Goal: Information Seeking & Learning: Learn about a topic

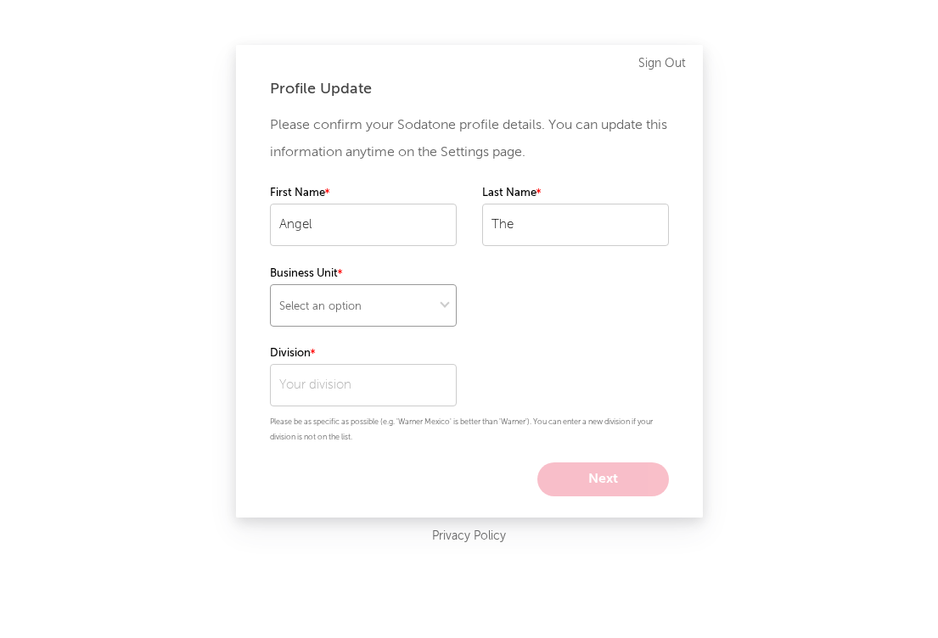
click at [379, 308] on select "Select an option" at bounding box center [363, 305] width 187 height 42
select select "recorded_music"
click at [343, 383] on input "text" at bounding box center [363, 385] width 187 height 42
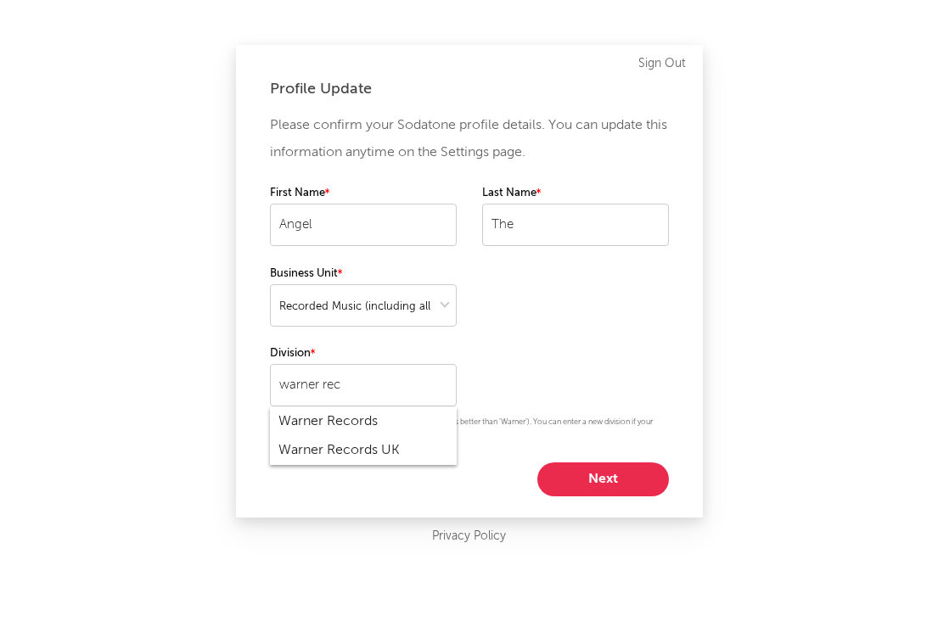
click at [358, 419] on div "Warner Records" at bounding box center [363, 421] width 187 height 29
type input "Warner Records"
click at [615, 469] on button "Next" at bounding box center [603, 480] width 132 height 34
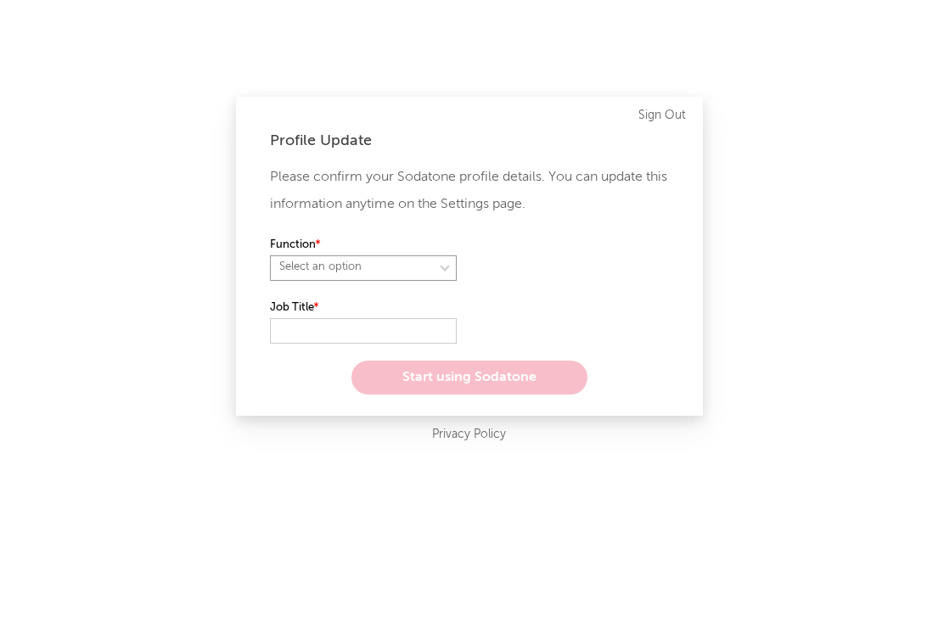
click at [399, 266] on select "Select an option" at bounding box center [363, 267] width 187 height 25
select select "marketing"
click at [378, 334] on input "text" at bounding box center [363, 330] width 187 height 25
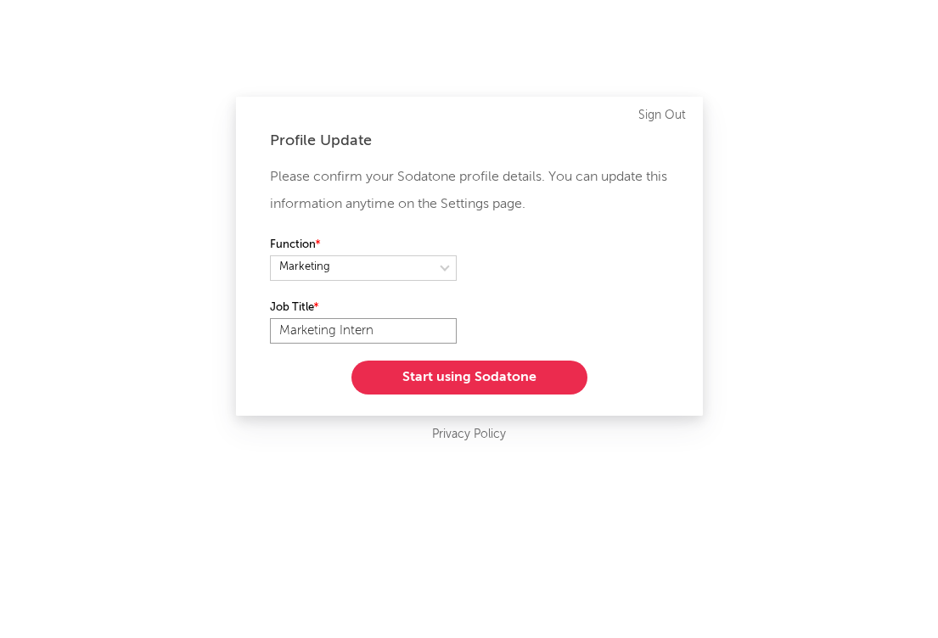
type input "Marketing Intern"
click at [460, 388] on button "Start using Sodatone" at bounding box center [469, 378] width 236 height 34
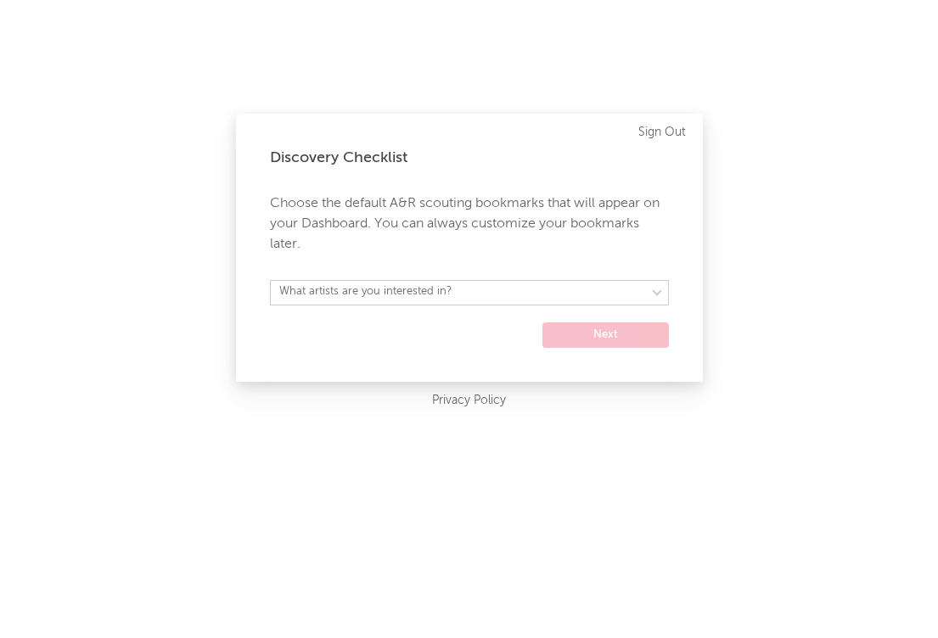
click at [447, 305] on form "What artists are you interested in? [GEOGRAPHIC_DATA] [GEOGRAPHIC_DATA] General…" at bounding box center [469, 314] width 399 height 68
click at [443, 294] on select "What artists are you interested in? [GEOGRAPHIC_DATA] [GEOGRAPHIC_DATA] General…" at bounding box center [469, 292] width 399 height 25
select select "15"
click at [601, 316] on form "[GEOGRAPHIC_DATA] [GEOGRAPHIC_DATA] General [GEOGRAPHIC_DATA] [GEOGRAPHIC_DATA]…" at bounding box center [469, 314] width 399 height 68
click at [588, 340] on button "Next" at bounding box center [605, 334] width 126 height 25
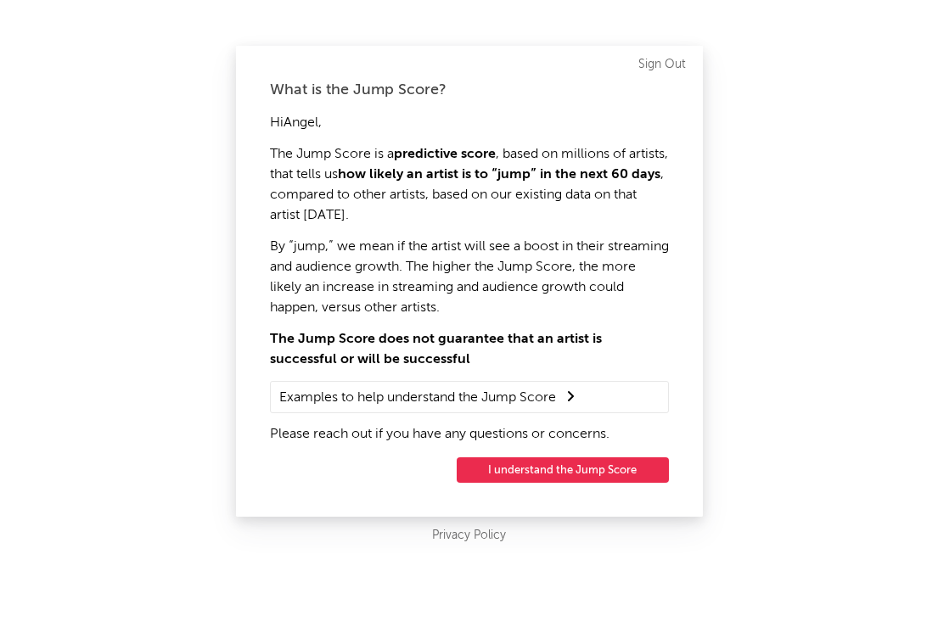
click at [537, 466] on button "I understand the Jump Score" at bounding box center [563, 469] width 212 height 25
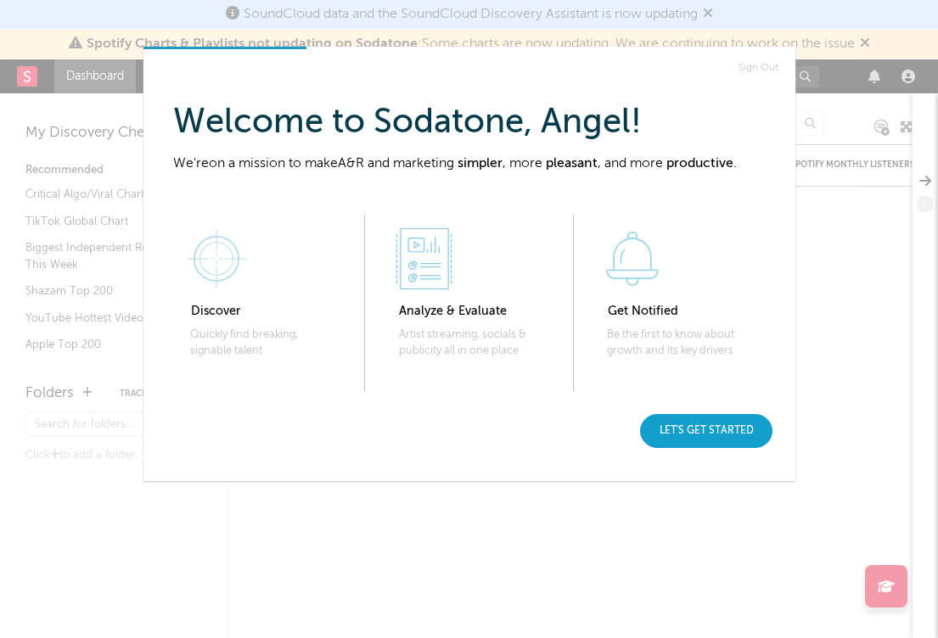
click at [674, 439] on div "Let's get started" at bounding box center [706, 431] width 132 height 34
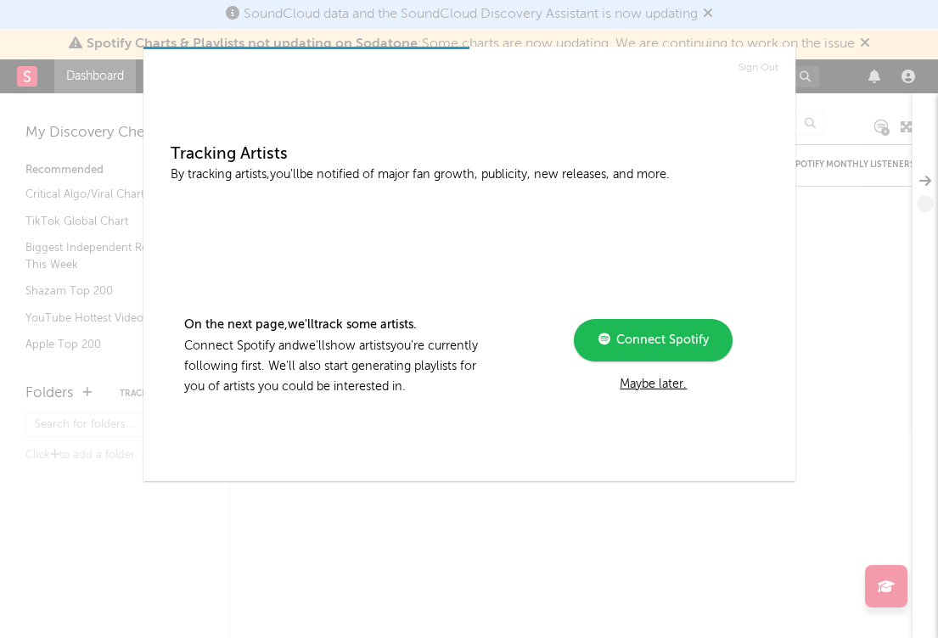
click at [626, 385] on div "Maybe later." at bounding box center [653, 384] width 228 height 20
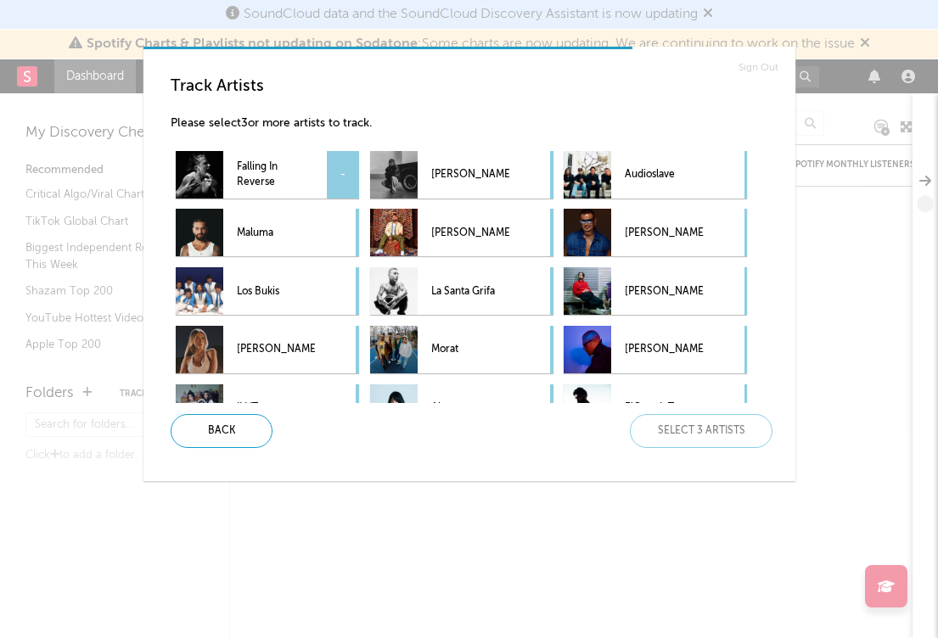
click at [320, 165] on div "Falling In Reverse -" at bounding box center [267, 175] width 183 height 48
click at [513, 174] on div "[PERSON_NAME] -" at bounding box center [461, 175] width 183 height 48
click at [704, 177] on div "Audioslave -" at bounding box center [655, 175] width 183 height 48
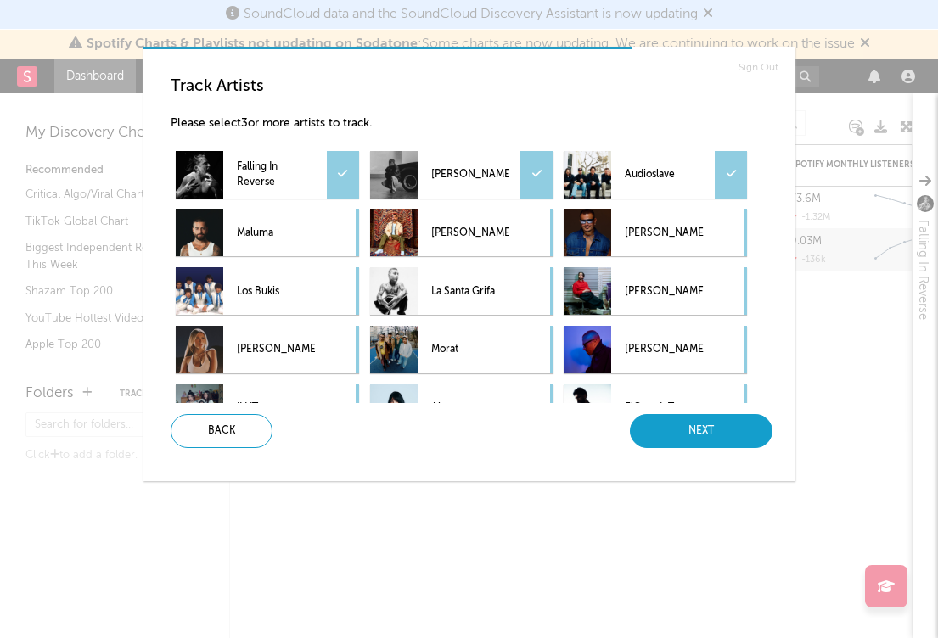
click at [702, 435] on div "Next" at bounding box center [701, 431] width 143 height 34
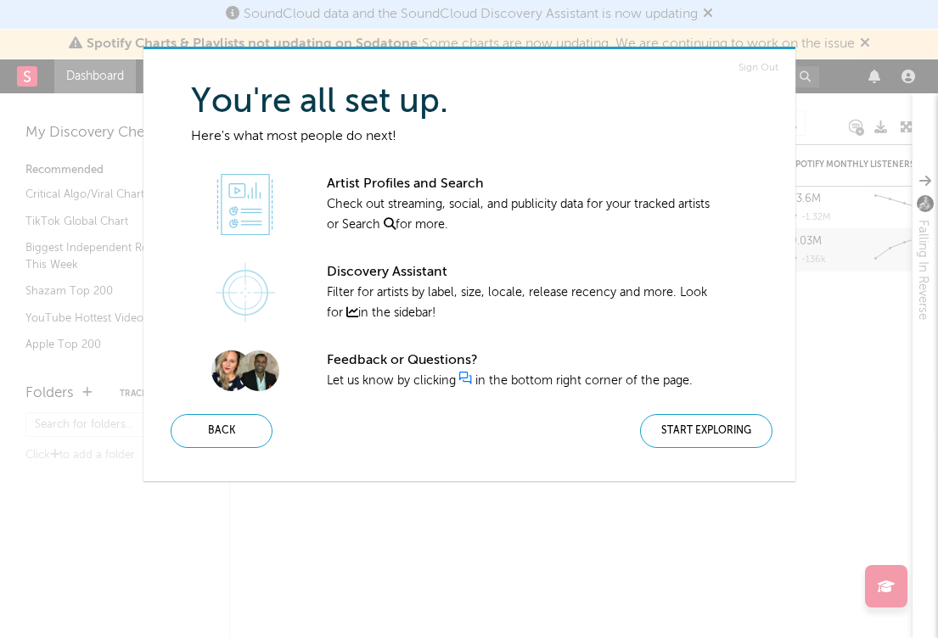
click at [702, 435] on div "Start Exploring" at bounding box center [706, 431] width 132 height 34
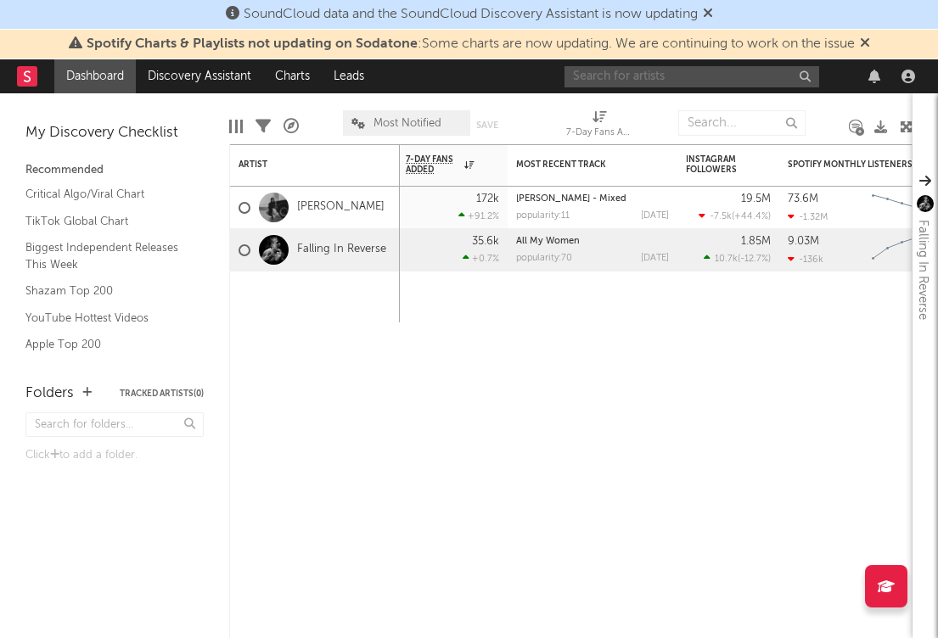
click at [711, 76] on input "text" at bounding box center [691, 76] width 255 height 21
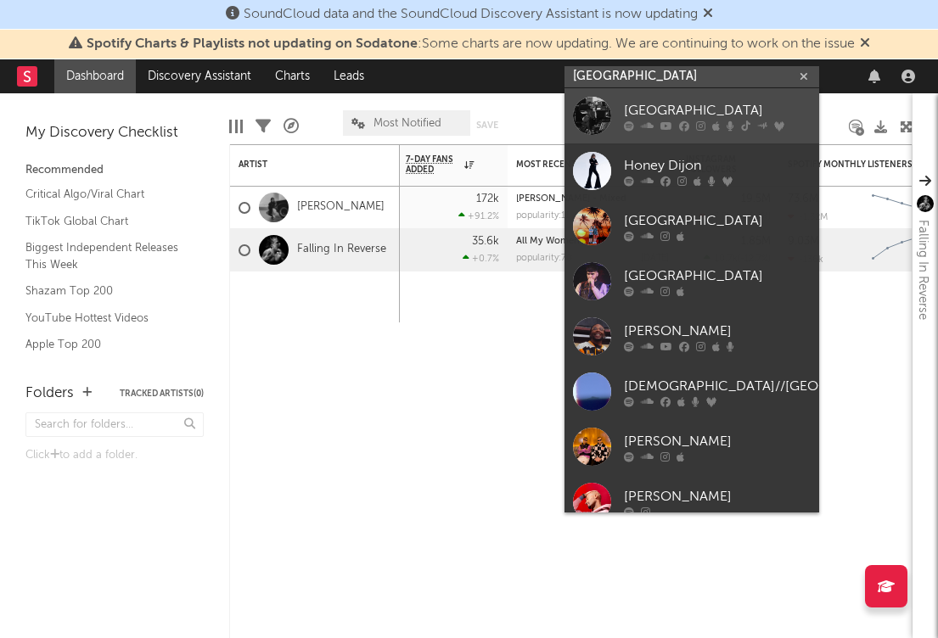
type input "[GEOGRAPHIC_DATA]"
click at [749, 117] on div "[GEOGRAPHIC_DATA]" at bounding box center [717, 110] width 187 height 20
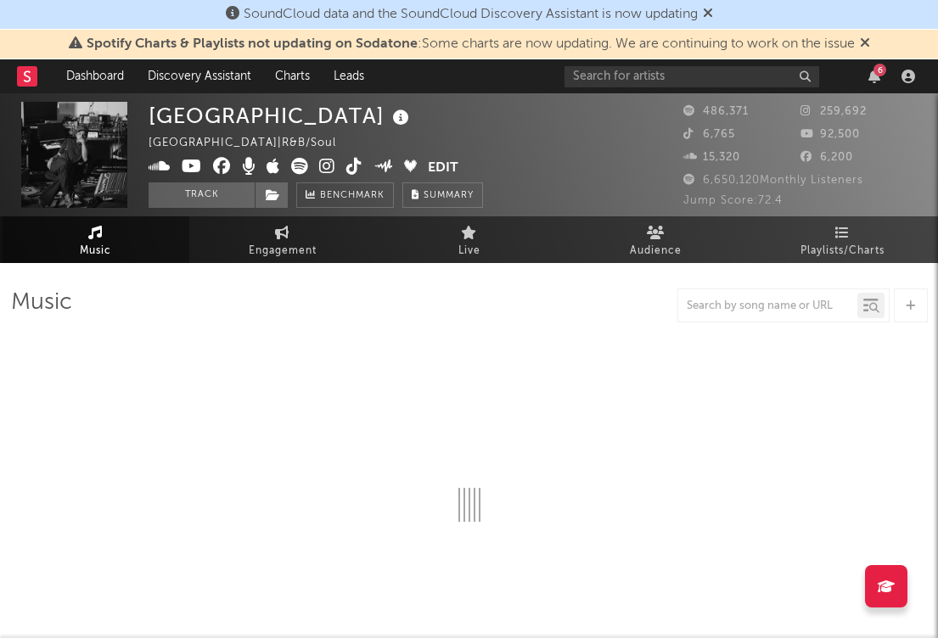
select select "6m"
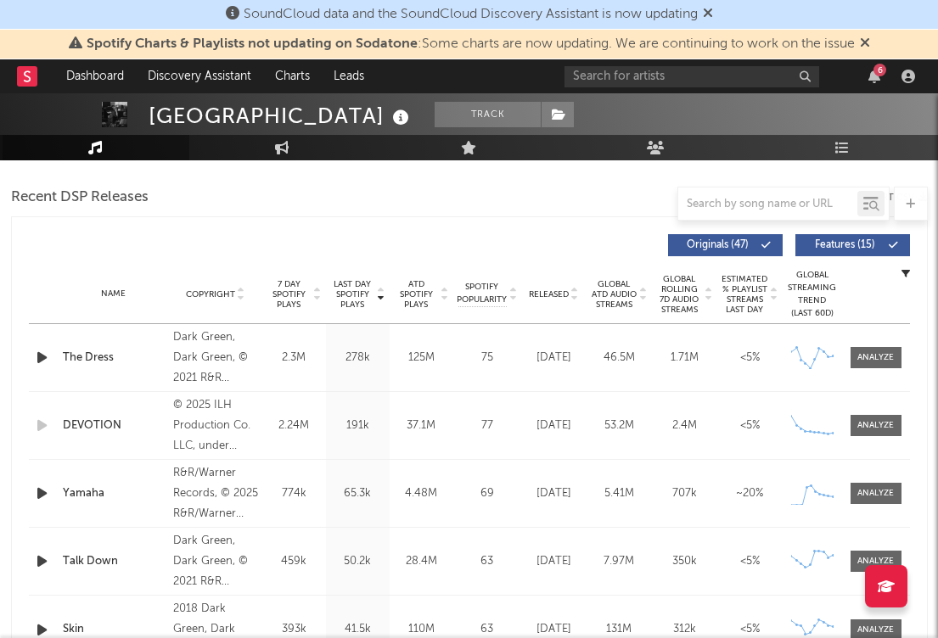
scroll to position [614, 0]
